Goal: Download file/media

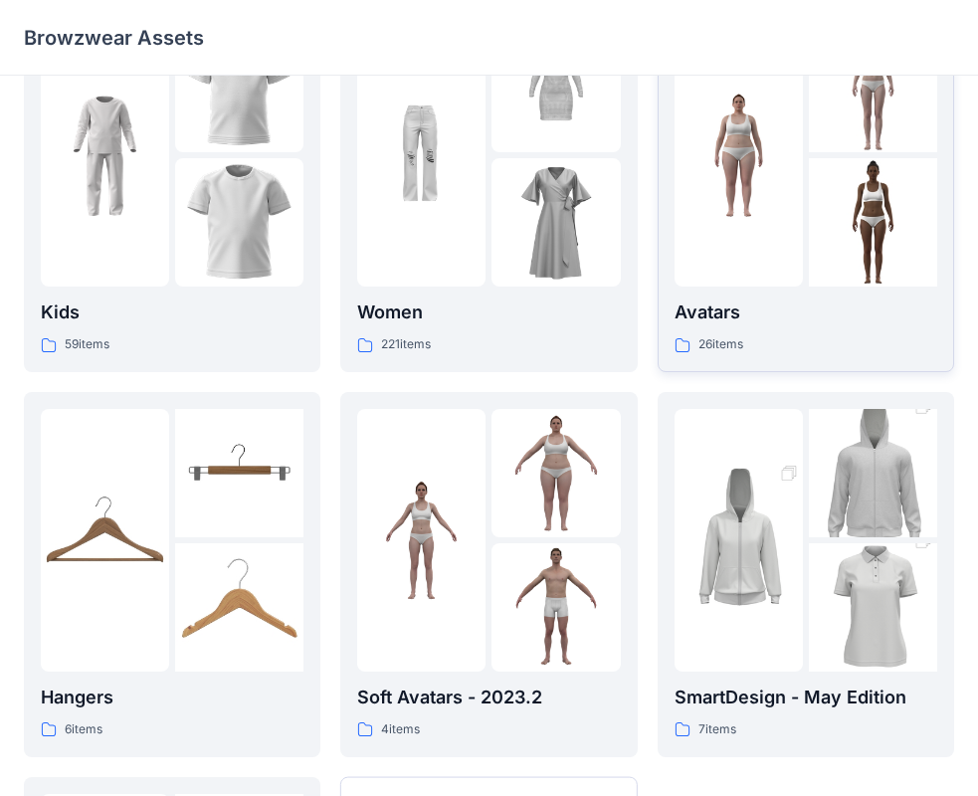
scroll to position [44, 0]
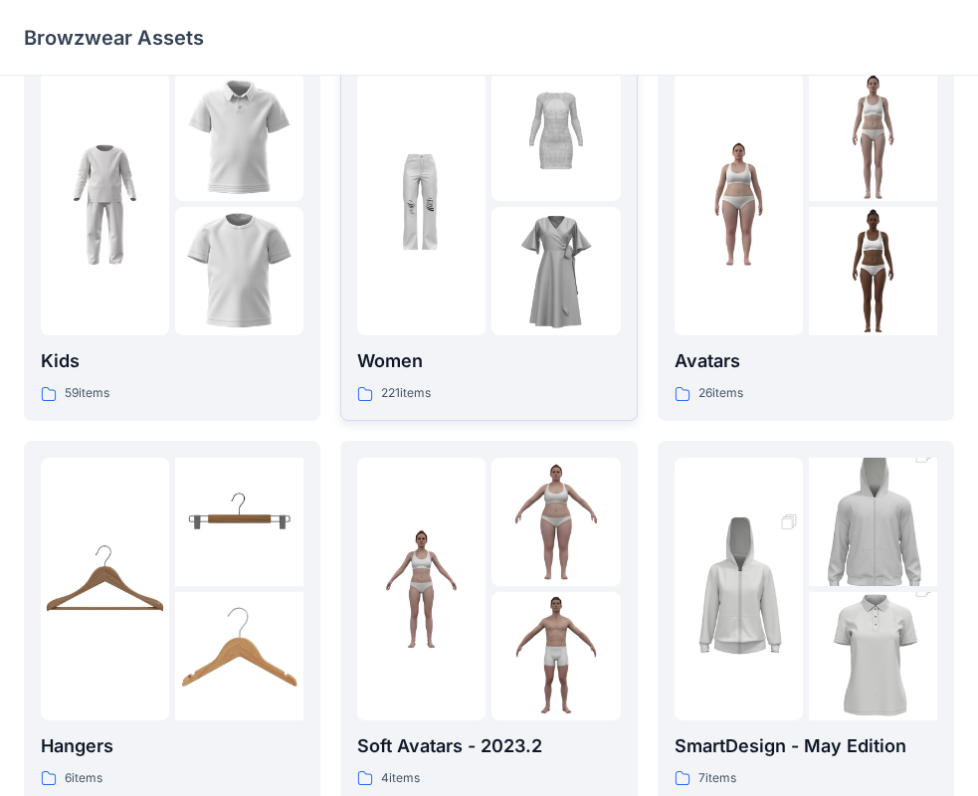
click at [493, 221] on img at bounding box center [556, 271] width 128 height 128
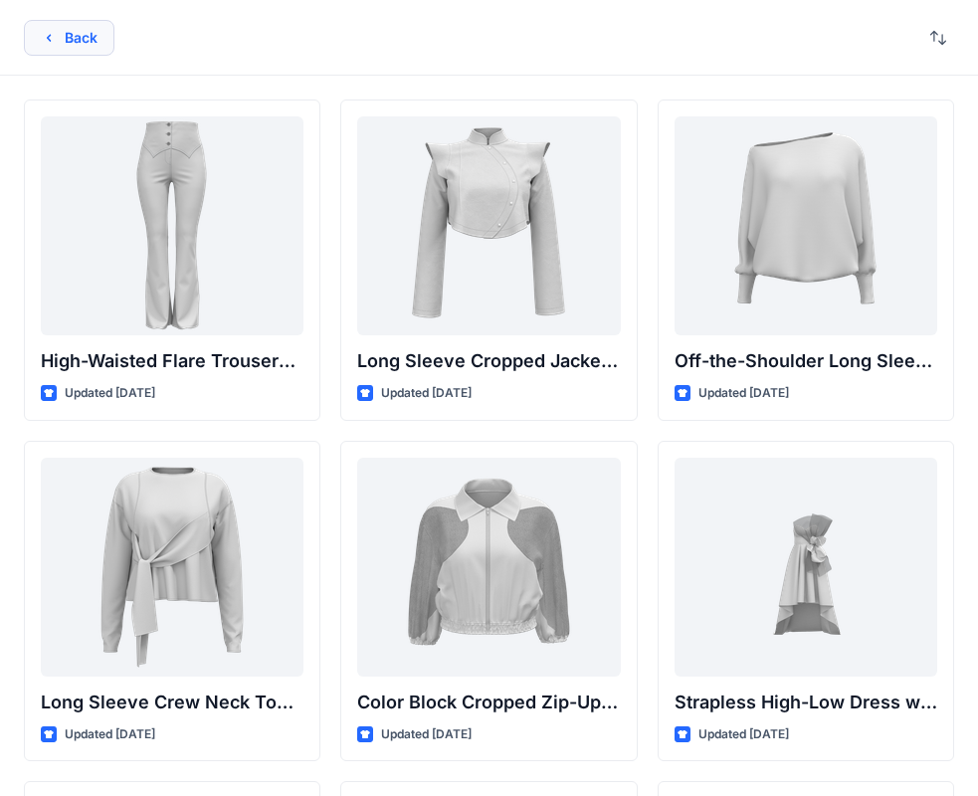
click at [45, 45] on icon "button" at bounding box center [49, 38] width 16 height 16
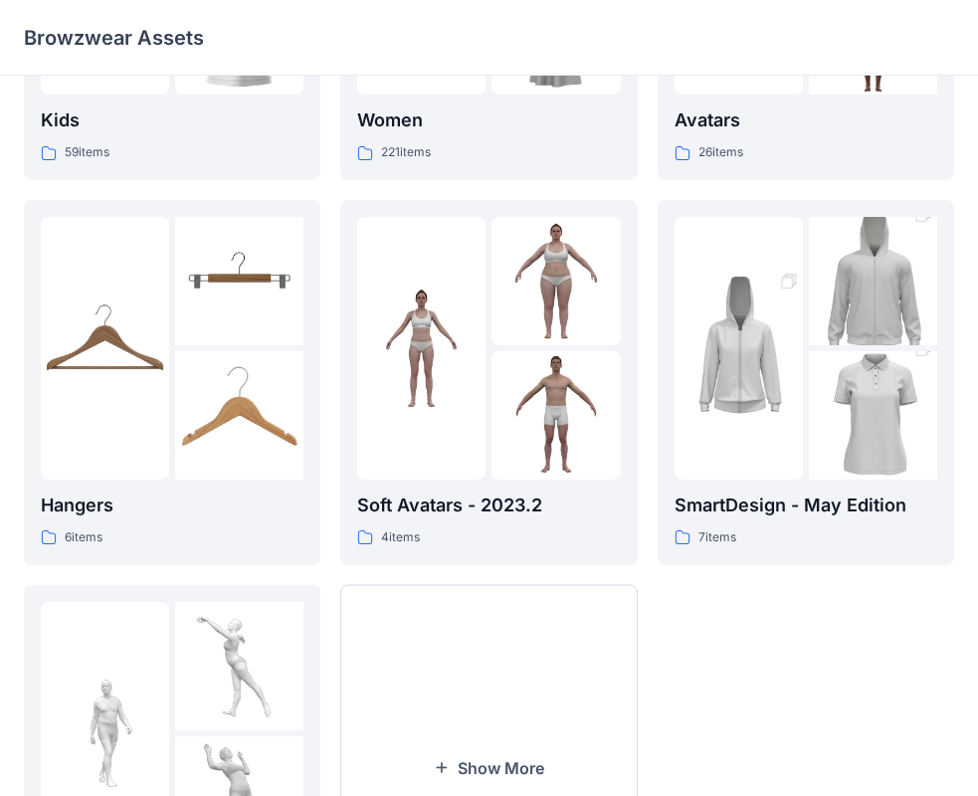
scroll to position [280, 0]
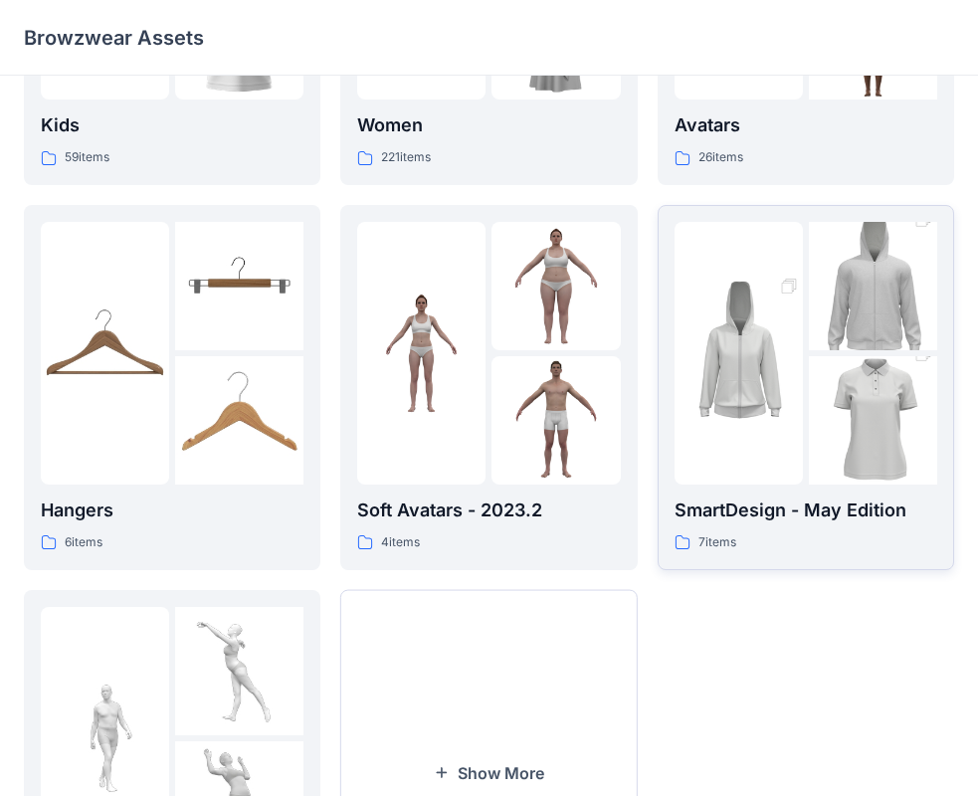
click at [845, 391] on img at bounding box center [873, 420] width 128 height 193
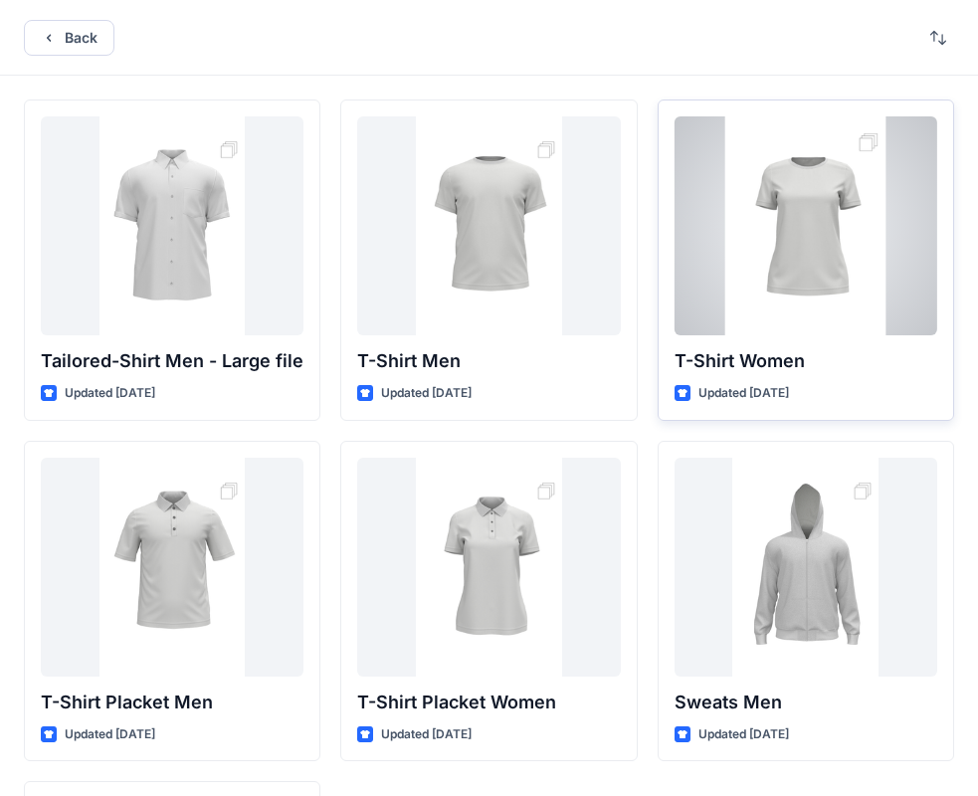
click at [782, 255] on div at bounding box center [806, 225] width 263 height 219
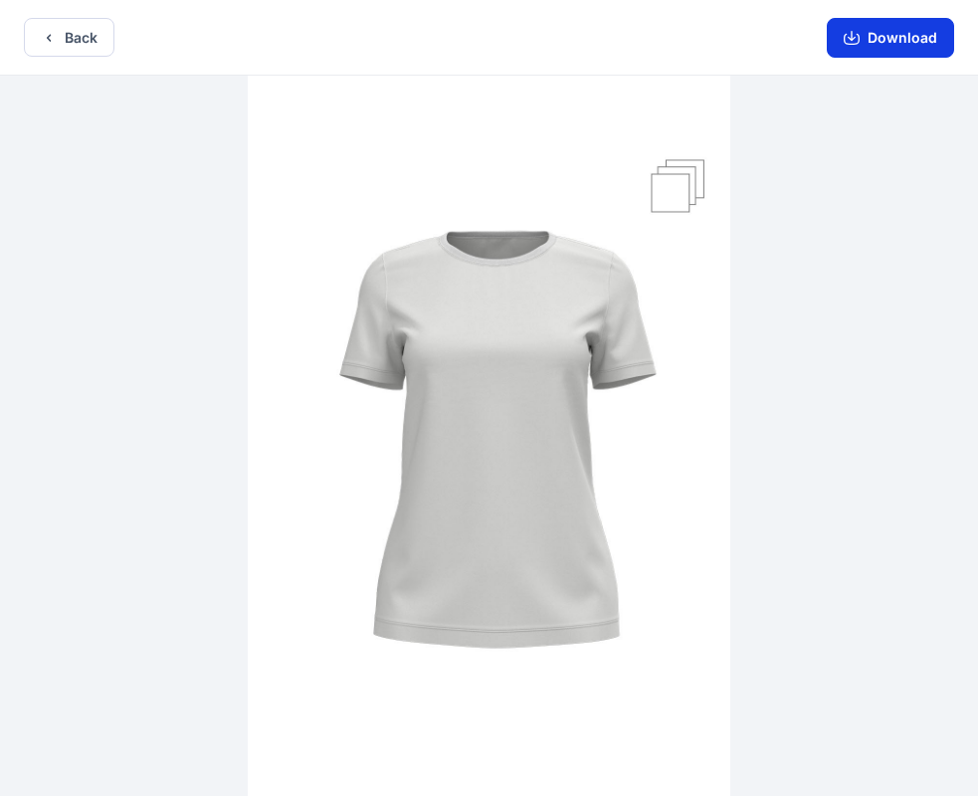
click at [900, 40] on button "Download" at bounding box center [890, 38] width 127 height 40
click at [892, 33] on button "Download" at bounding box center [890, 38] width 127 height 40
click at [876, 32] on button "Download" at bounding box center [890, 38] width 127 height 40
click at [881, 41] on button "Download" at bounding box center [890, 38] width 127 height 40
click at [861, 47] on button "Download" at bounding box center [890, 38] width 127 height 40
